Goal: Find specific page/section: Find specific page/section

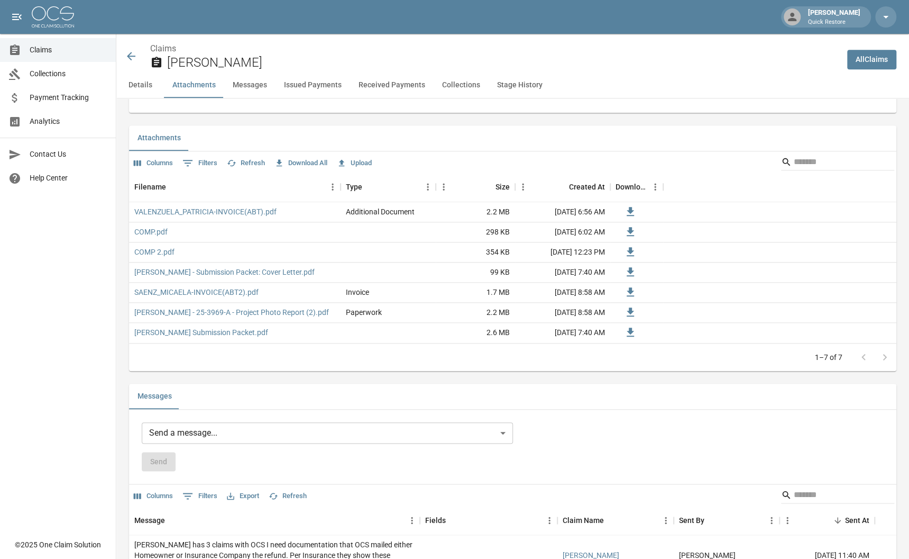
scroll to position [588, 0]
click at [128, 54] on icon at bounding box center [131, 56] width 13 height 13
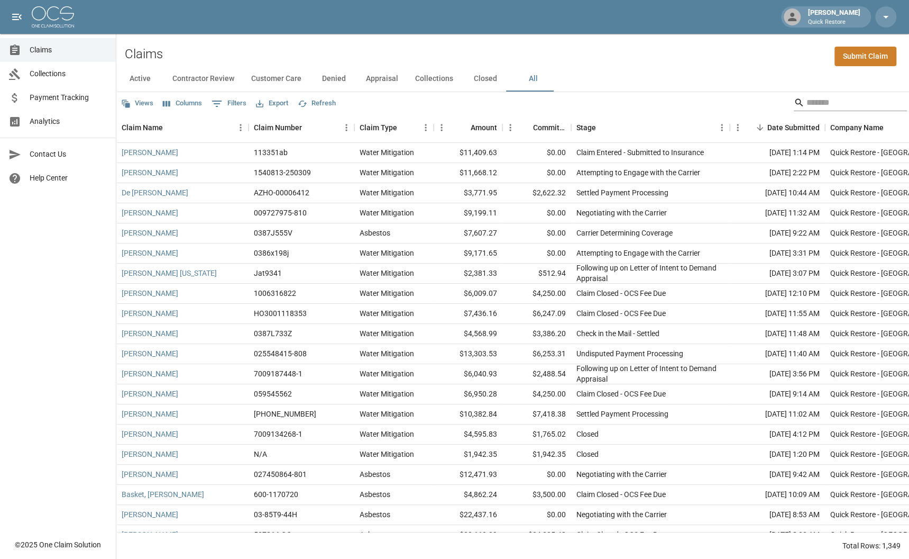
drag, startPoint x: 808, startPoint y: 98, endPoint x: 800, endPoint y: 86, distance: 14.8
click at [808, 97] on input "Search" at bounding box center [849, 102] width 85 height 17
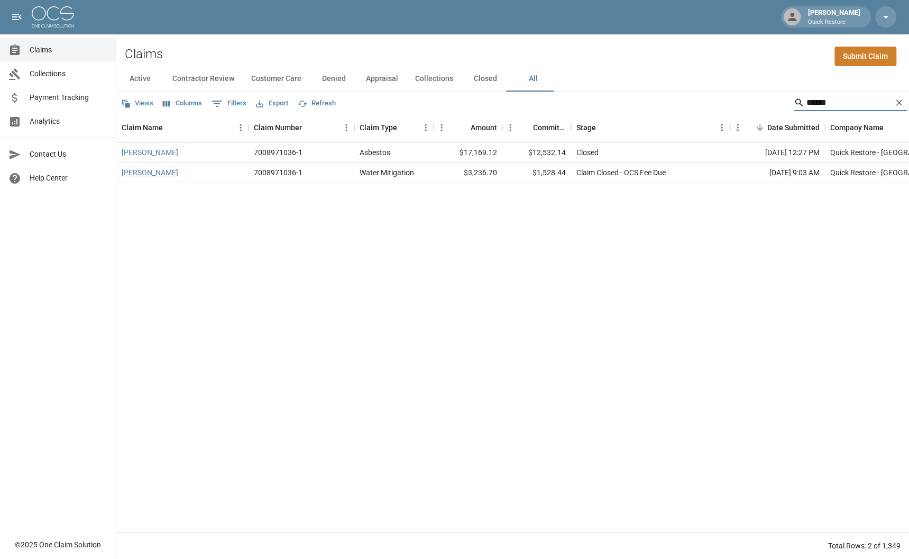
type input "******"
click at [138, 171] on link "[PERSON_NAME]" at bounding box center [150, 172] width 57 height 11
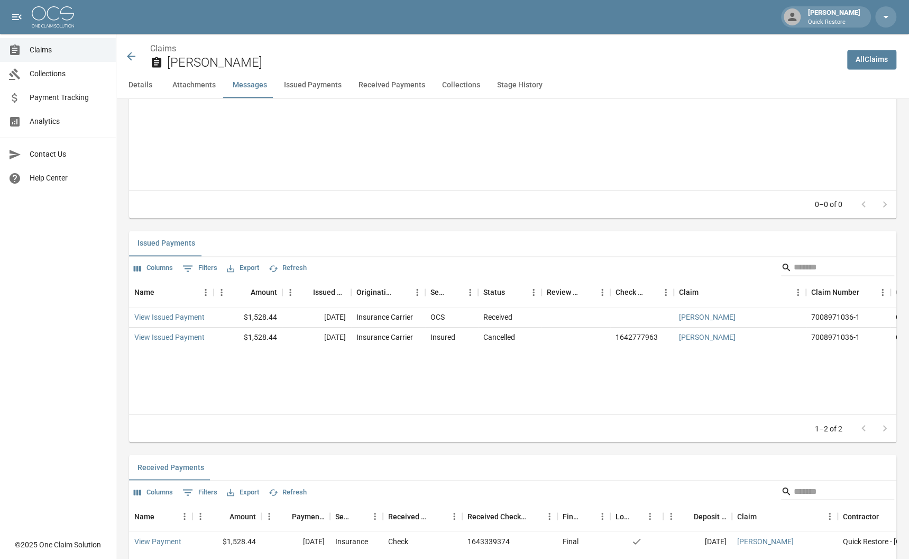
scroll to position [1058, 0]
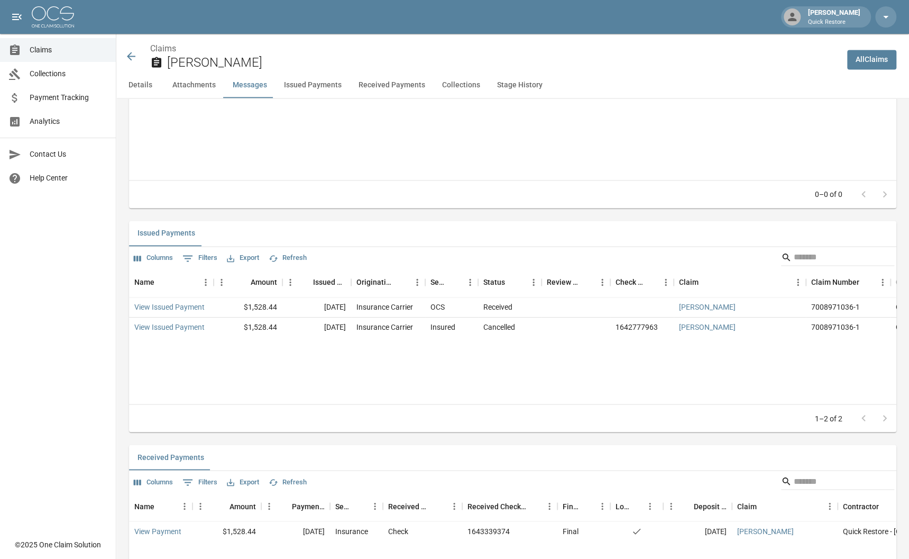
click at [128, 53] on icon at bounding box center [131, 56] width 13 height 13
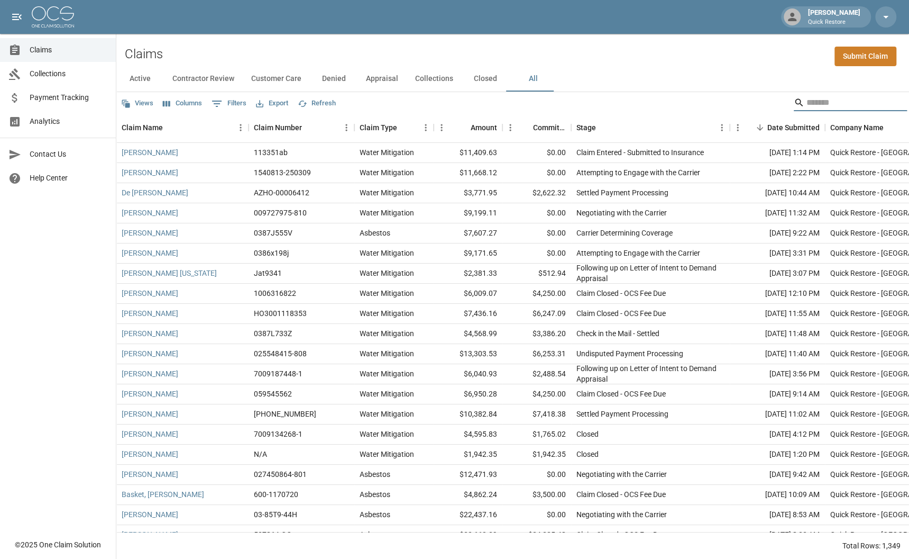
click at [827, 105] on input "Search" at bounding box center [849, 102] width 85 height 17
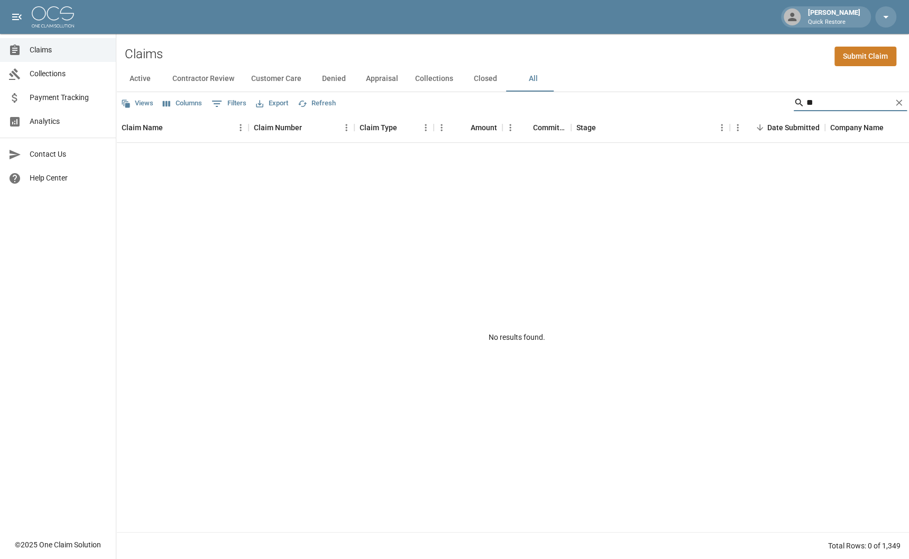
type input "*"
